Goal: Navigation & Orientation: Find specific page/section

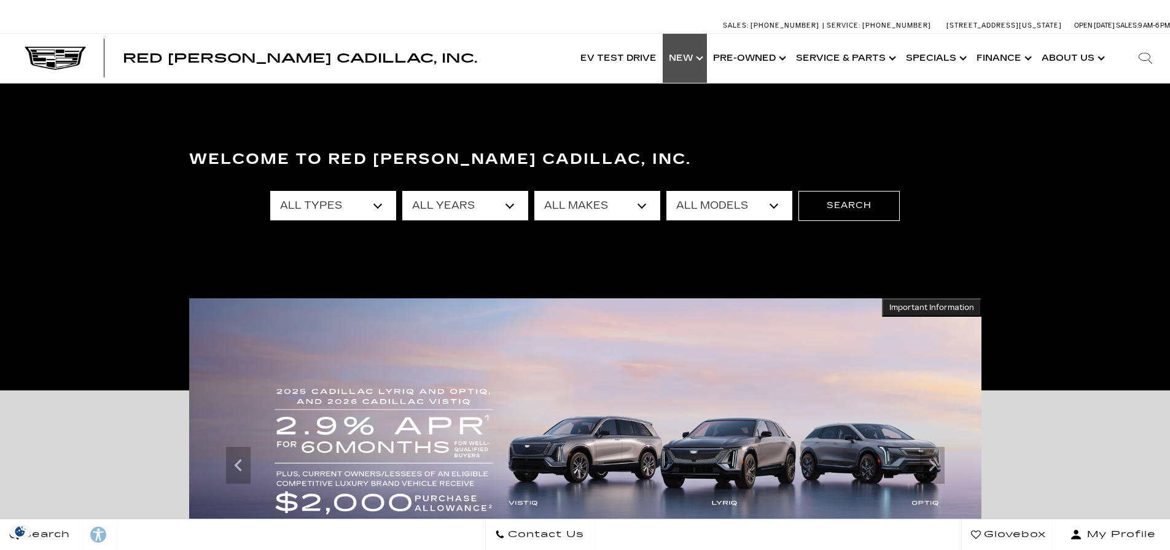
click at [685, 65] on link "Show New" at bounding box center [685, 58] width 44 height 49
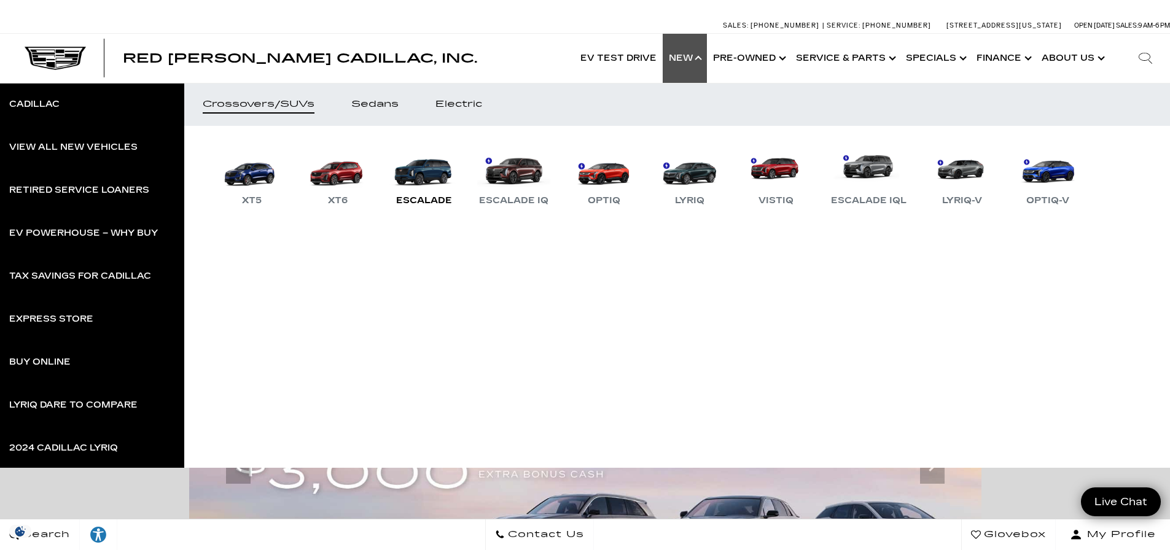
click at [407, 173] on link "Escalade" at bounding box center [424, 176] width 74 height 64
